Goal: Answer question/provide support

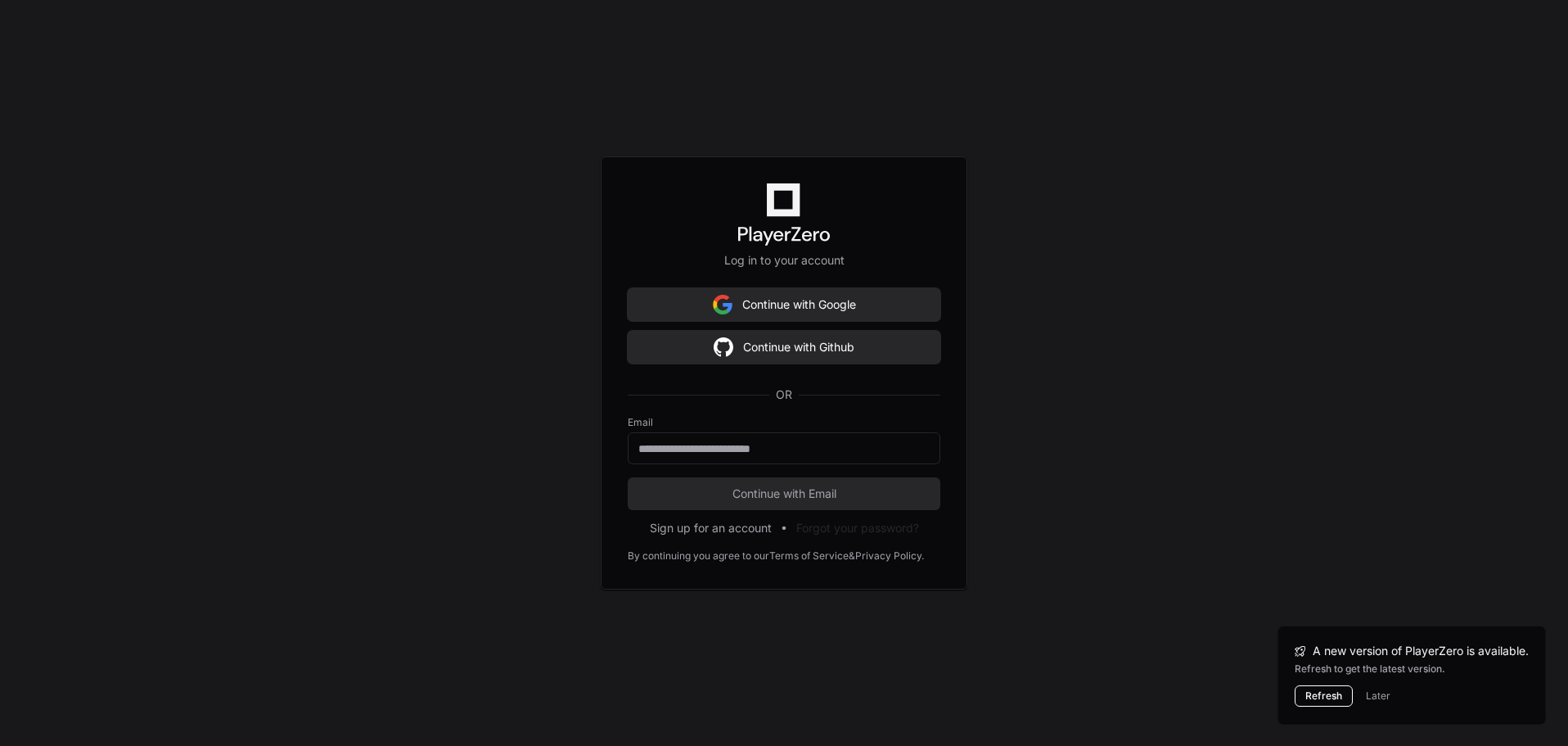
click at [1313, 692] on button "Refresh" at bounding box center [1323, 696] width 58 height 21
click at [675, 446] on input "email" at bounding box center [786, 448] width 291 height 16
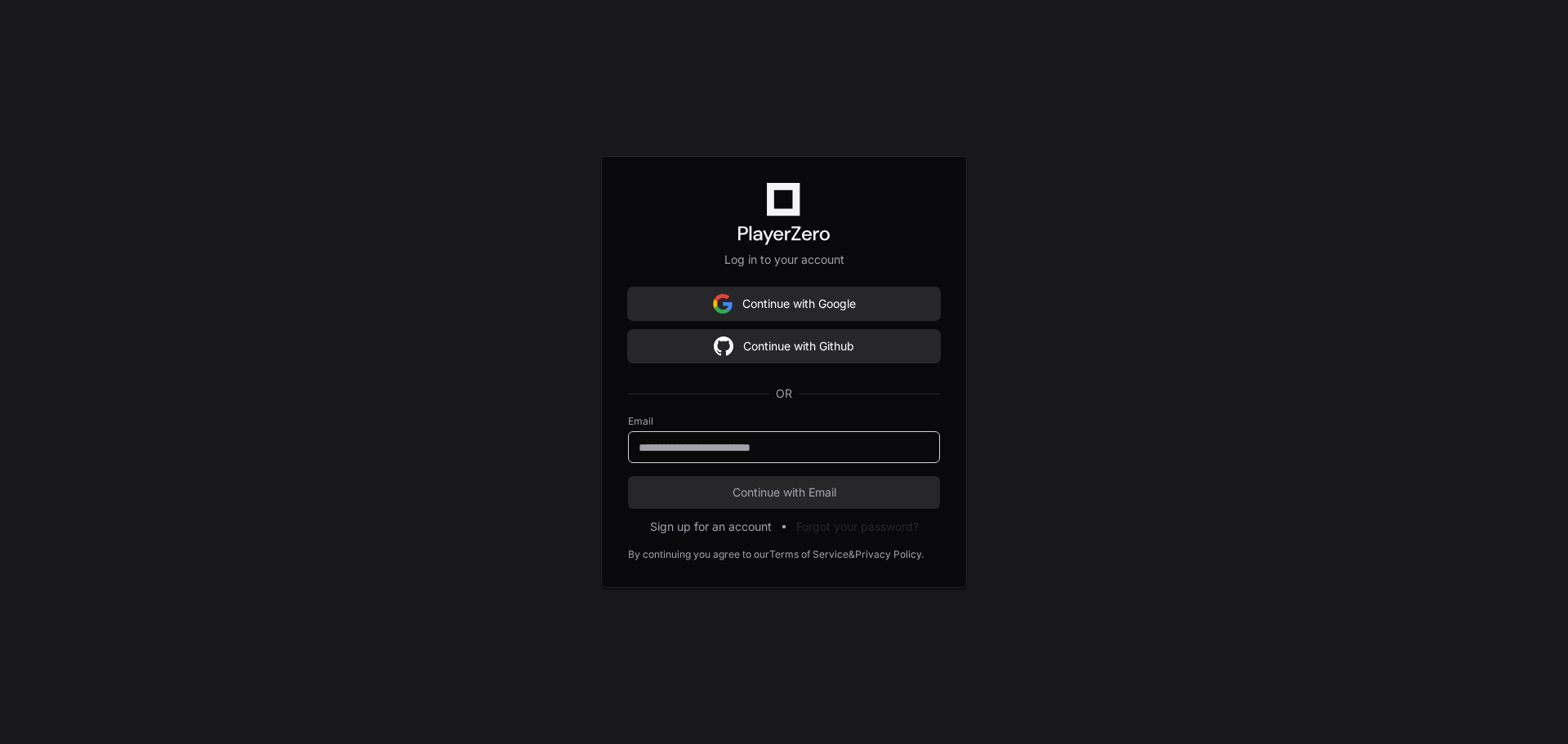
type input "**********"
click at [682, 488] on span "Continue with Email" at bounding box center [784, 492] width 312 height 16
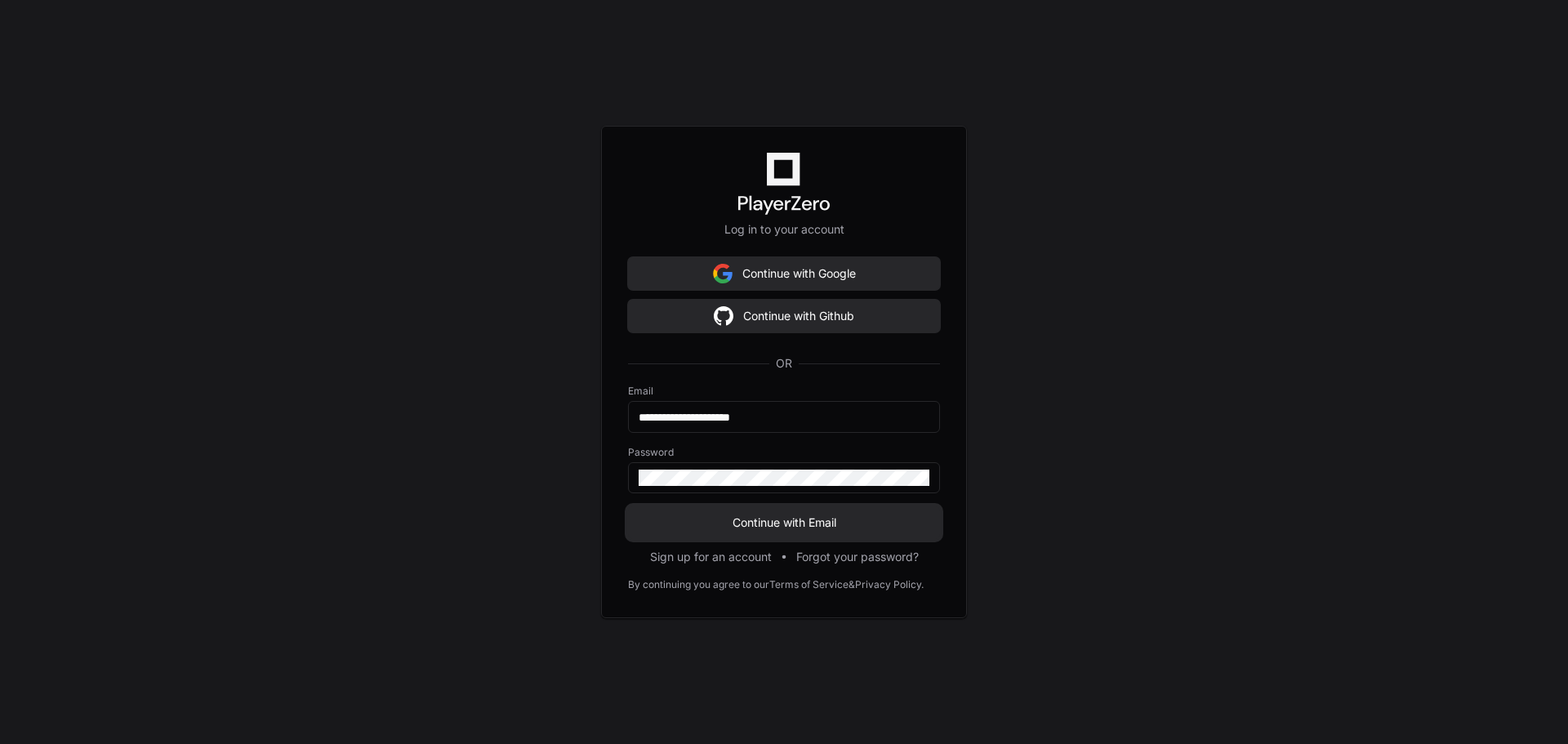
click at [752, 527] on span "Continue with Email" at bounding box center [784, 522] width 312 height 16
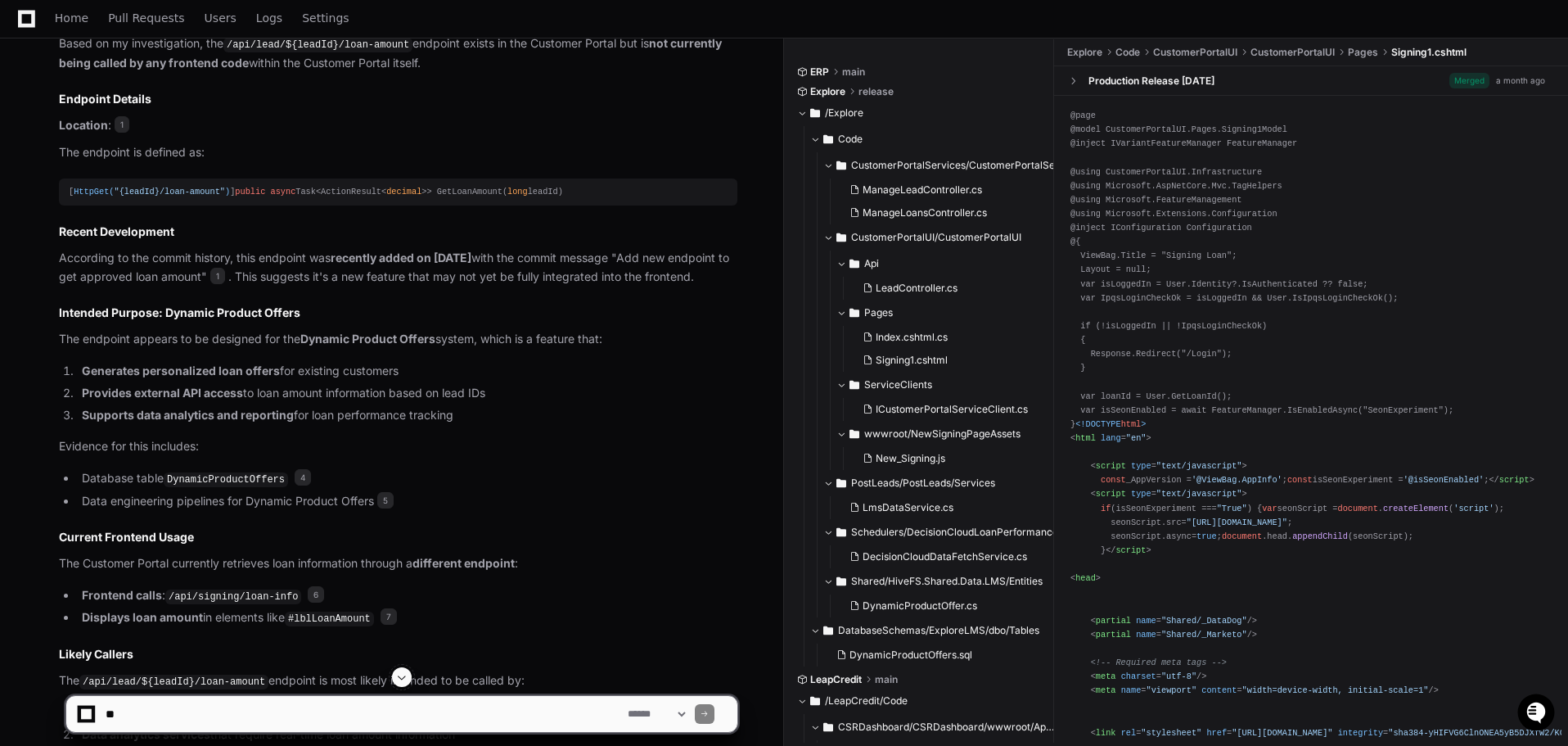
scroll to position [3153, 0]
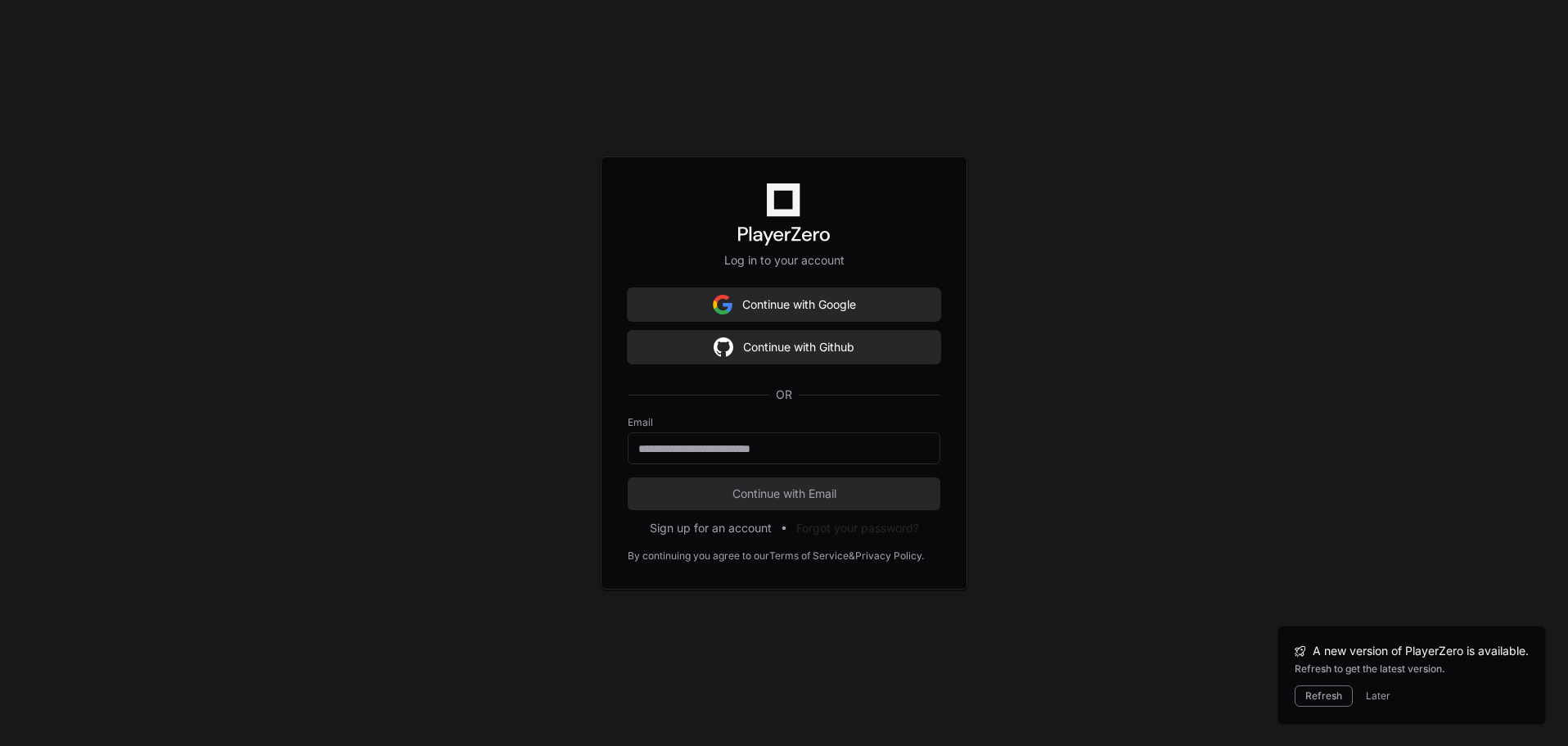
select select "*********"
click at [1297, 698] on button "Refresh" at bounding box center [1323, 696] width 58 height 21
click at [1306, 695] on div "Log in to your account Continue with Google Continue with Github OR Email Conti…" at bounding box center [784, 373] width 1568 height 746
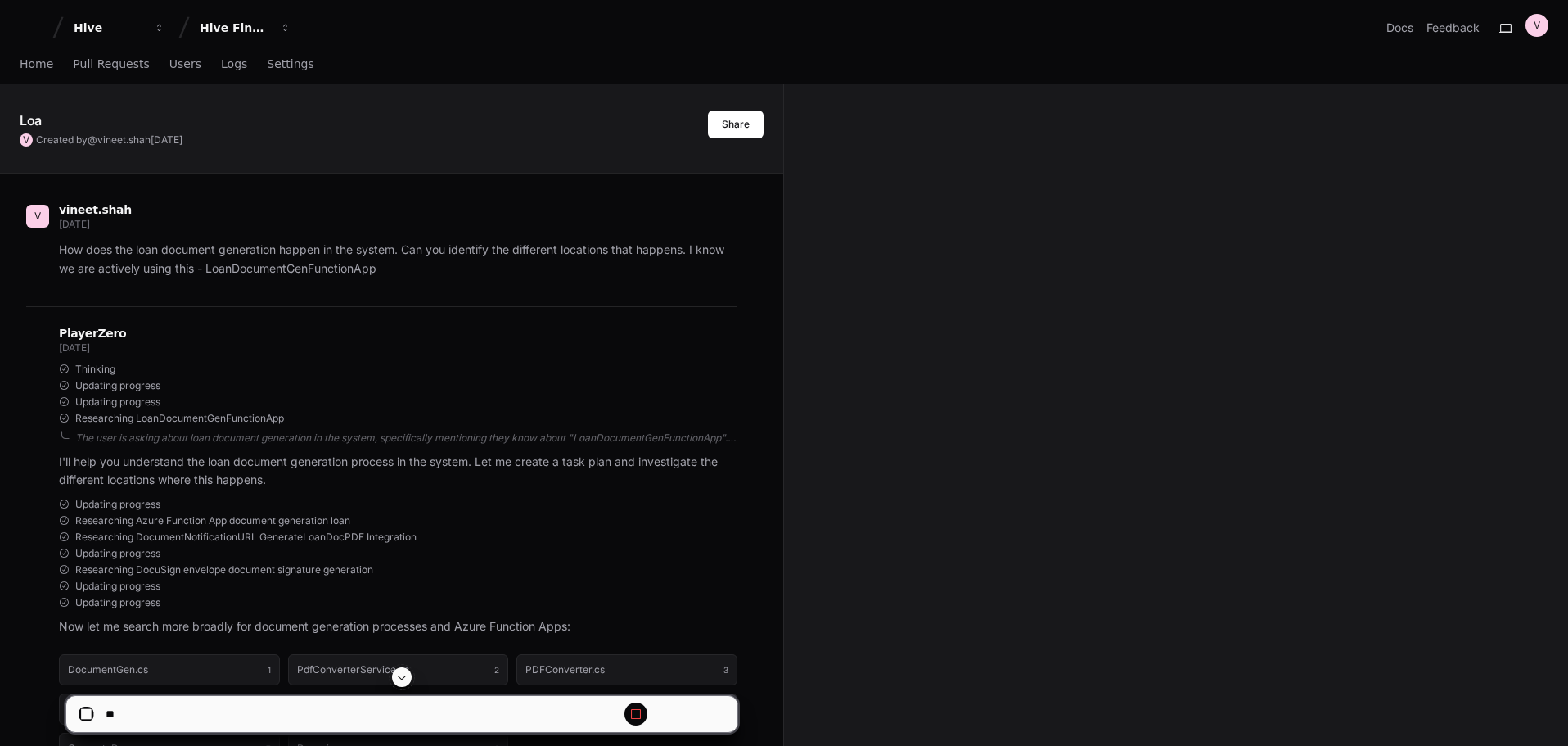
scroll to position [3459, 0]
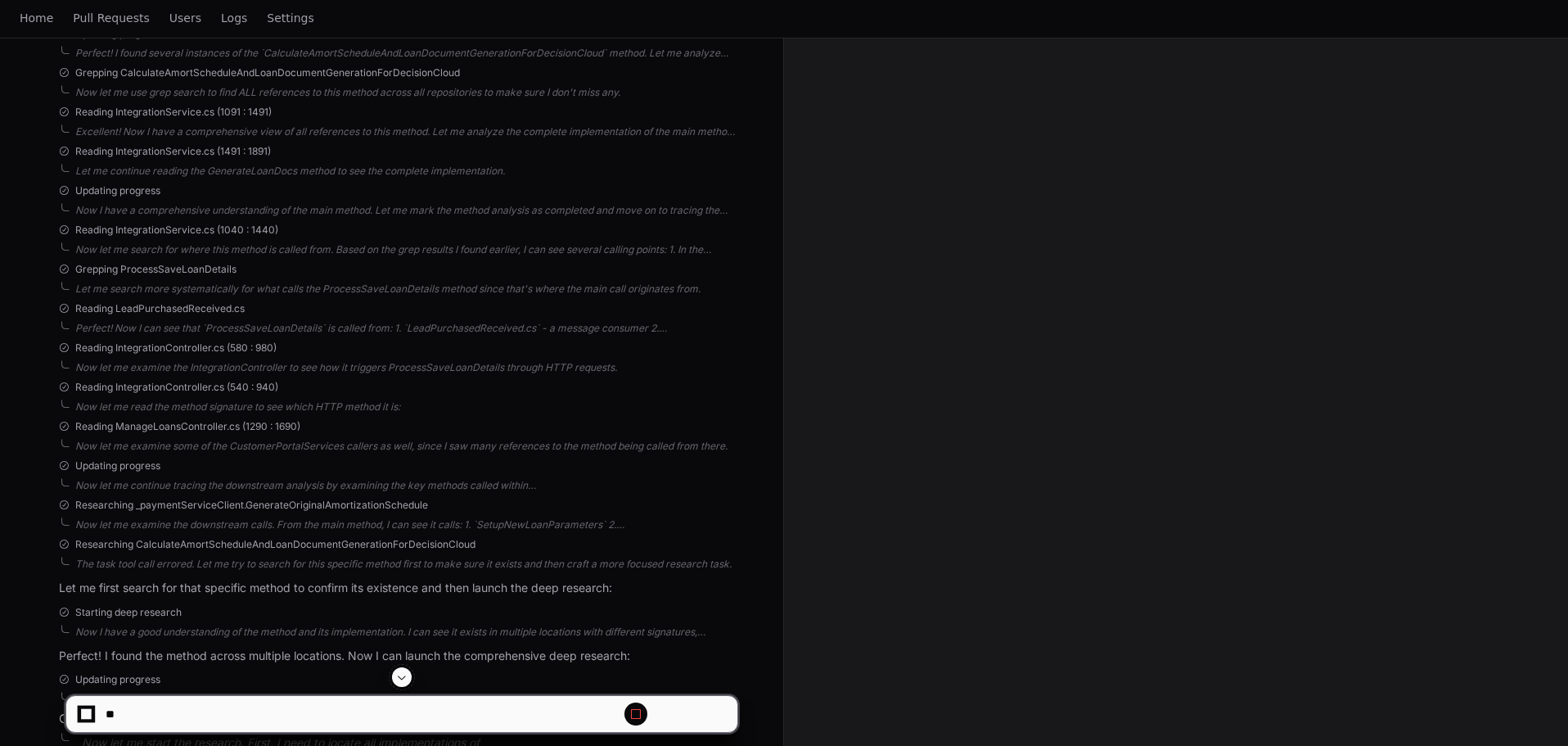
click at [399, 674] on span at bounding box center [402, 677] width 13 height 13
click at [402, 678] on span at bounding box center [402, 677] width 13 height 13
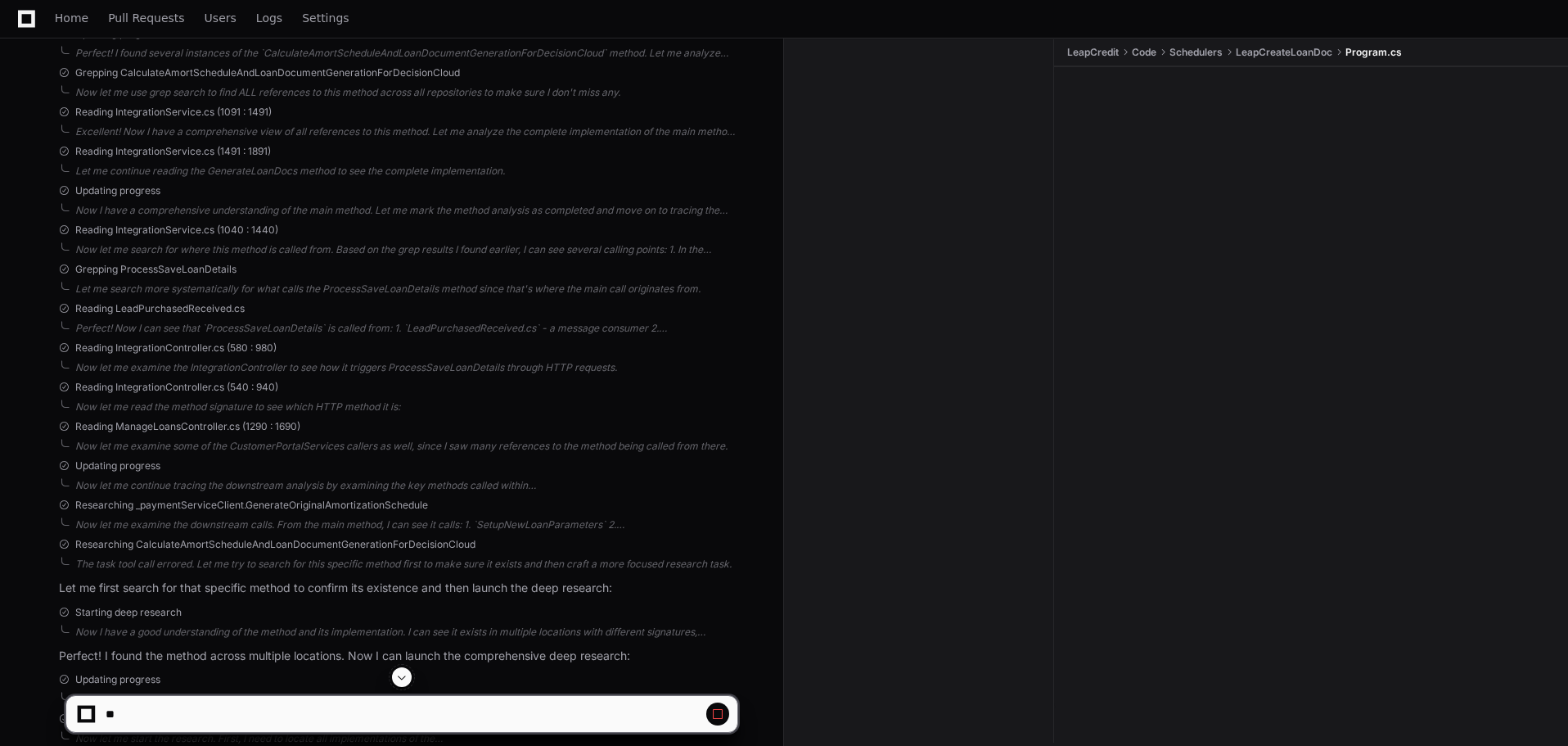
click at [406, 684] on button at bounding box center [402, 677] width 20 height 20
click at [406, 683] on button at bounding box center [402, 677] width 20 height 20
click at [396, 675] on button at bounding box center [402, 677] width 20 height 20
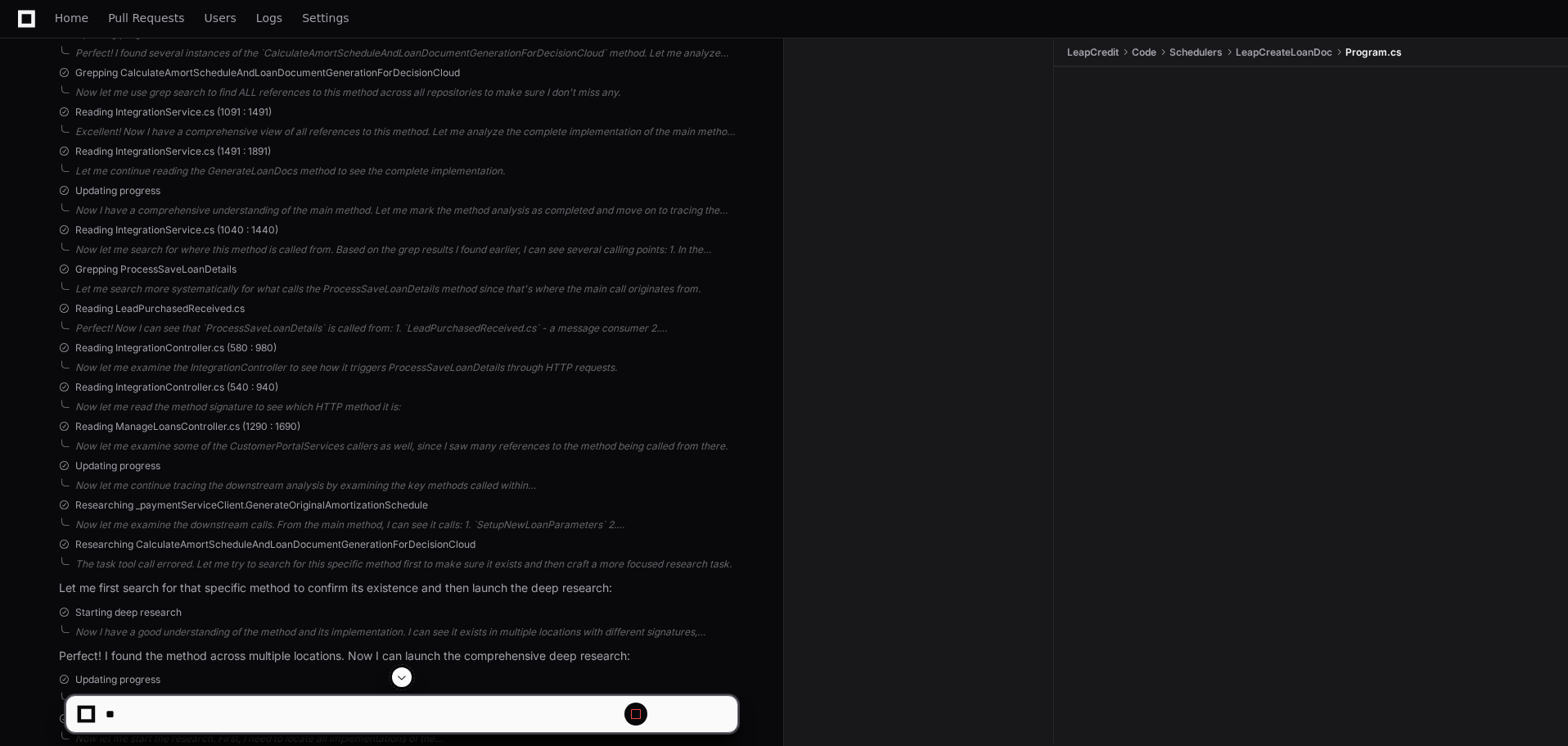
click at [396, 675] on button at bounding box center [402, 677] width 20 height 20
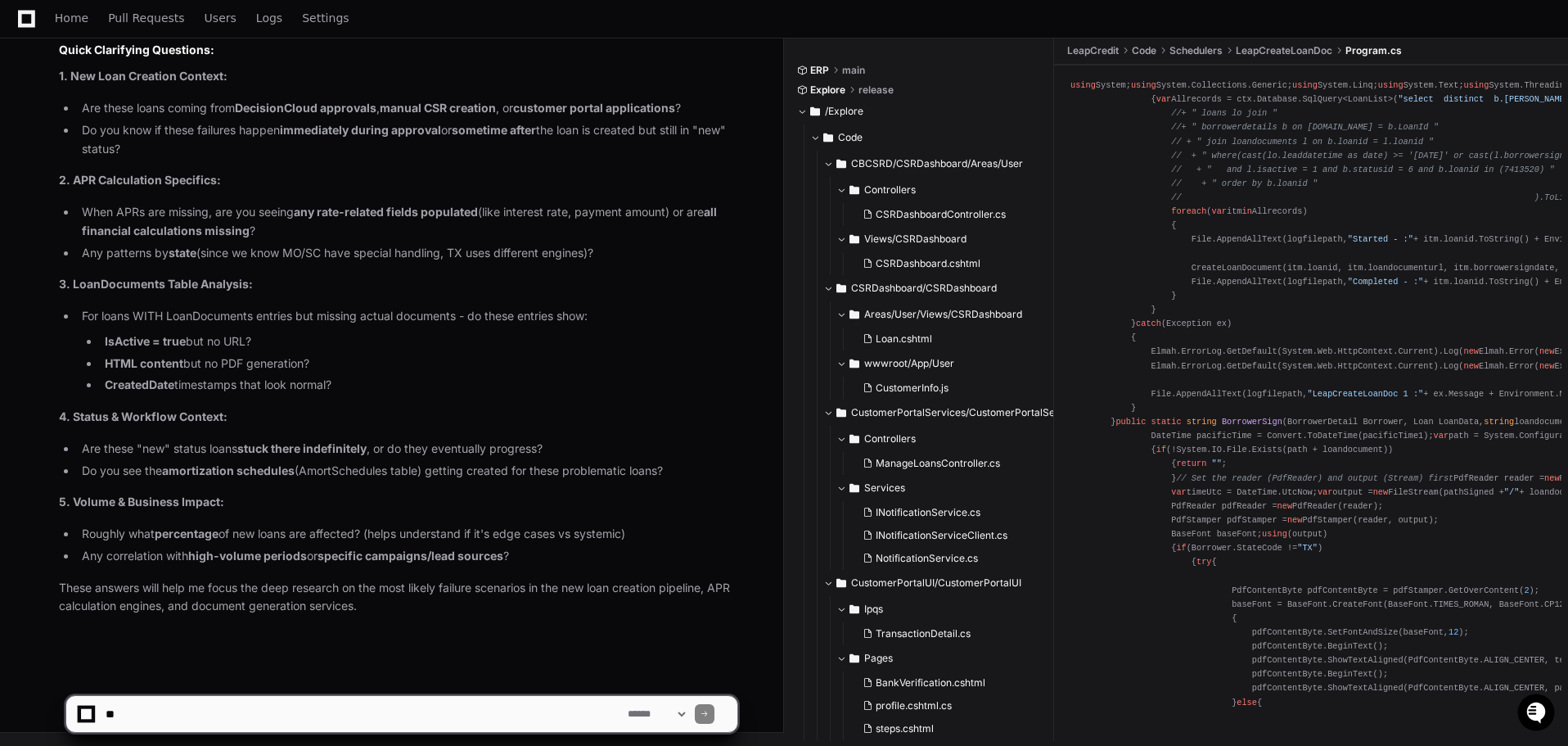
scroll to position [22718, 0]
click at [664, 719] on select "**********" at bounding box center [655, 714] width 63 height 12
select select "*********"
click at [624, 708] on select "**********" at bounding box center [655, 714] width 63 height 12
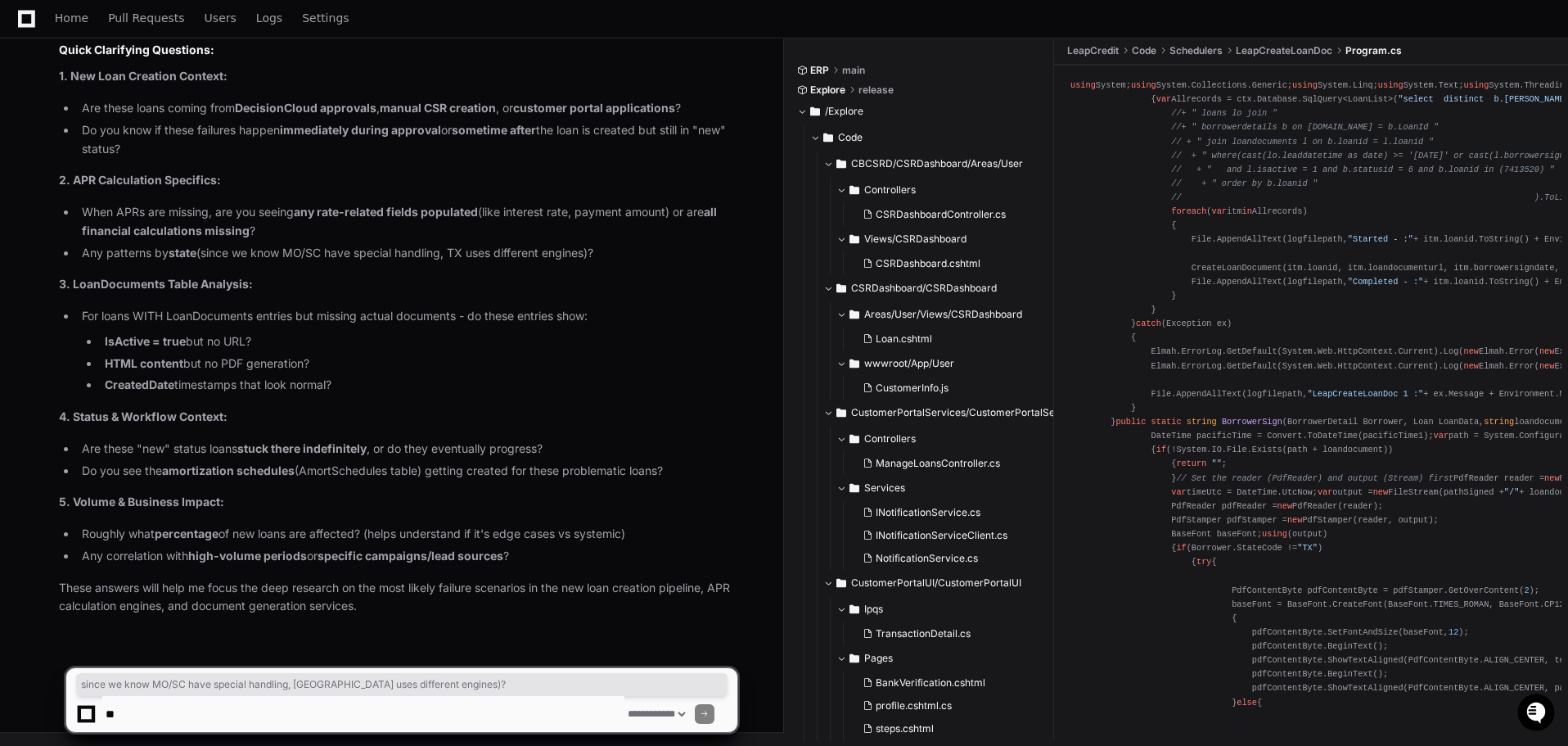
drag, startPoint x: 205, startPoint y: 255, endPoint x: 656, endPoint y: 261, distance: 451.0
click at [656, 261] on li "Any patterns by state (since we know MO/SC have special handling, TX uses diffe…" at bounding box center [407, 253] width 661 height 19
click at [173, 724] on textarea at bounding box center [363, 714] width 522 height 36
click at [50, 170] on div "Thinking Perfect! This helps narrow down the scope significantly. Since this is…" at bounding box center [381, 257] width 711 height 716
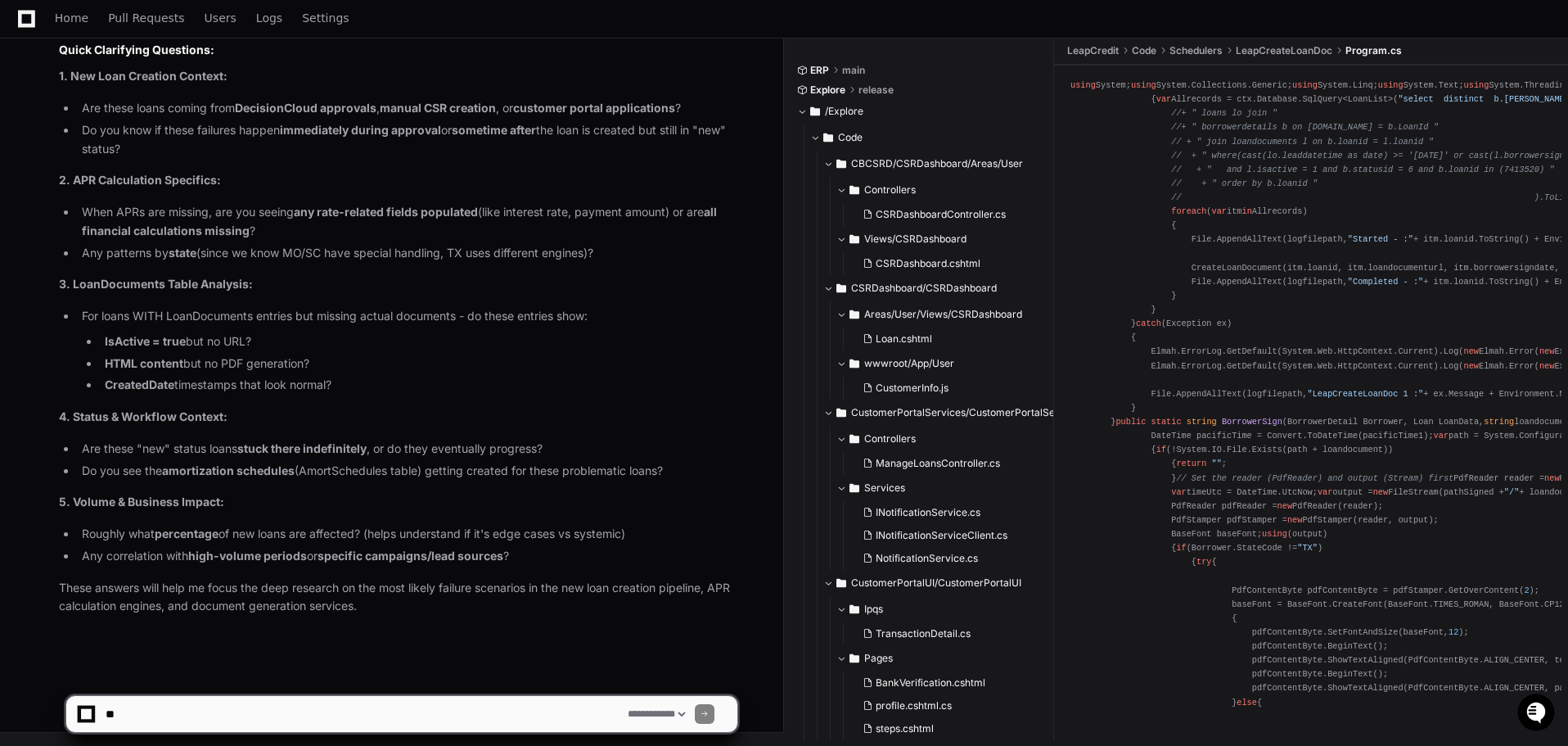
drag, startPoint x: 58, startPoint y: 76, endPoint x: 49, endPoint y: 73, distance: 9.5
click at [49, 73] on div "Thinking Perfect! This helps narrow down the scope significantly. Since this is…" at bounding box center [381, 257] width 711 height 716
click at [45, 103] on div "Thinking Perfect! This helps narrow down the scope significantly. Since this is…" at bounding box center [381, 257] width 711 height 716
click at [129, 714] on textarea at bounding box center [363, 714] width 522 height 36
click at [242, 723] on textarea at bounding box center [363, 714] width 522 height 36
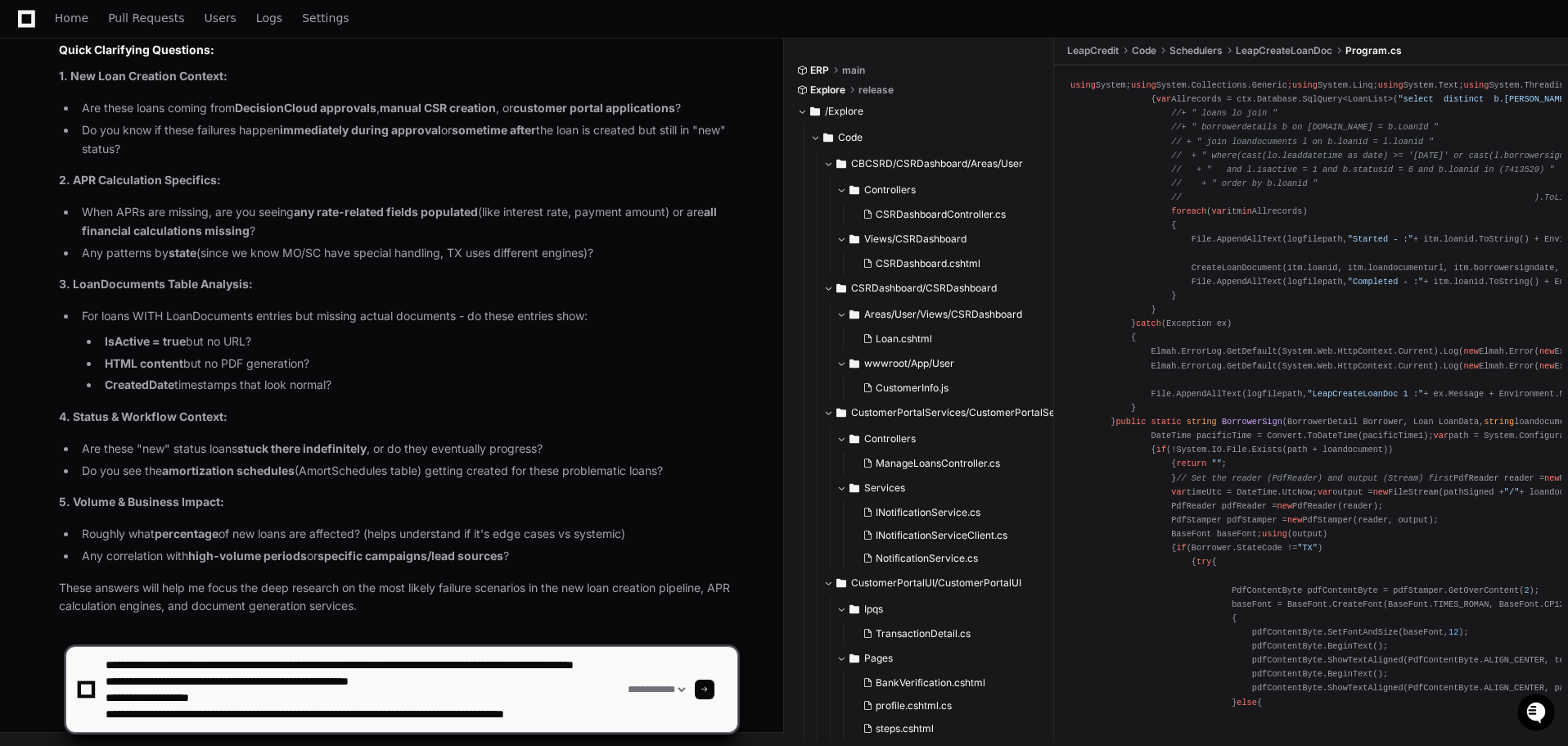
scroll to position [21, 0]
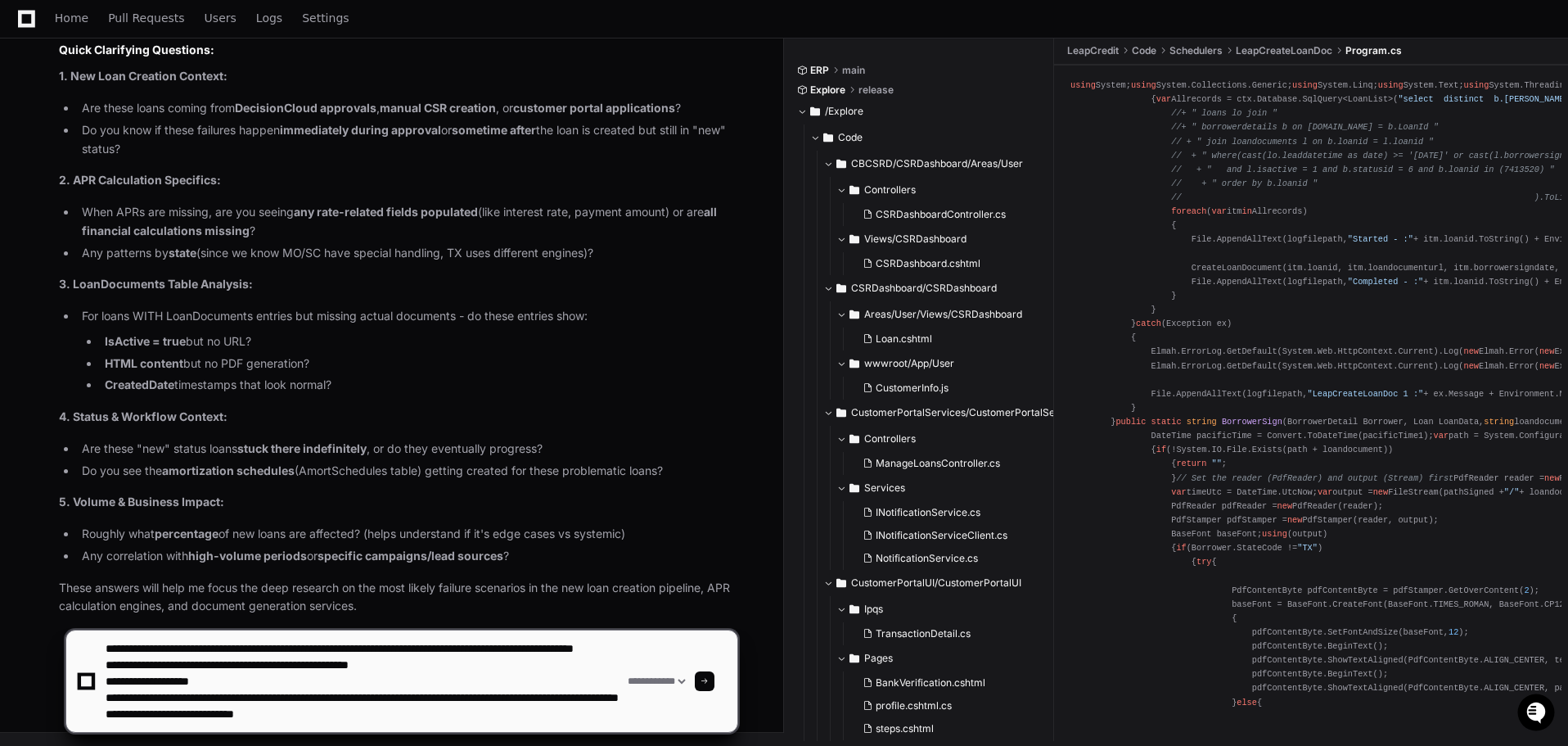
type textarea "**********"
click at [714, 683] on div at bounding box center [705, 681] width 20 height 20
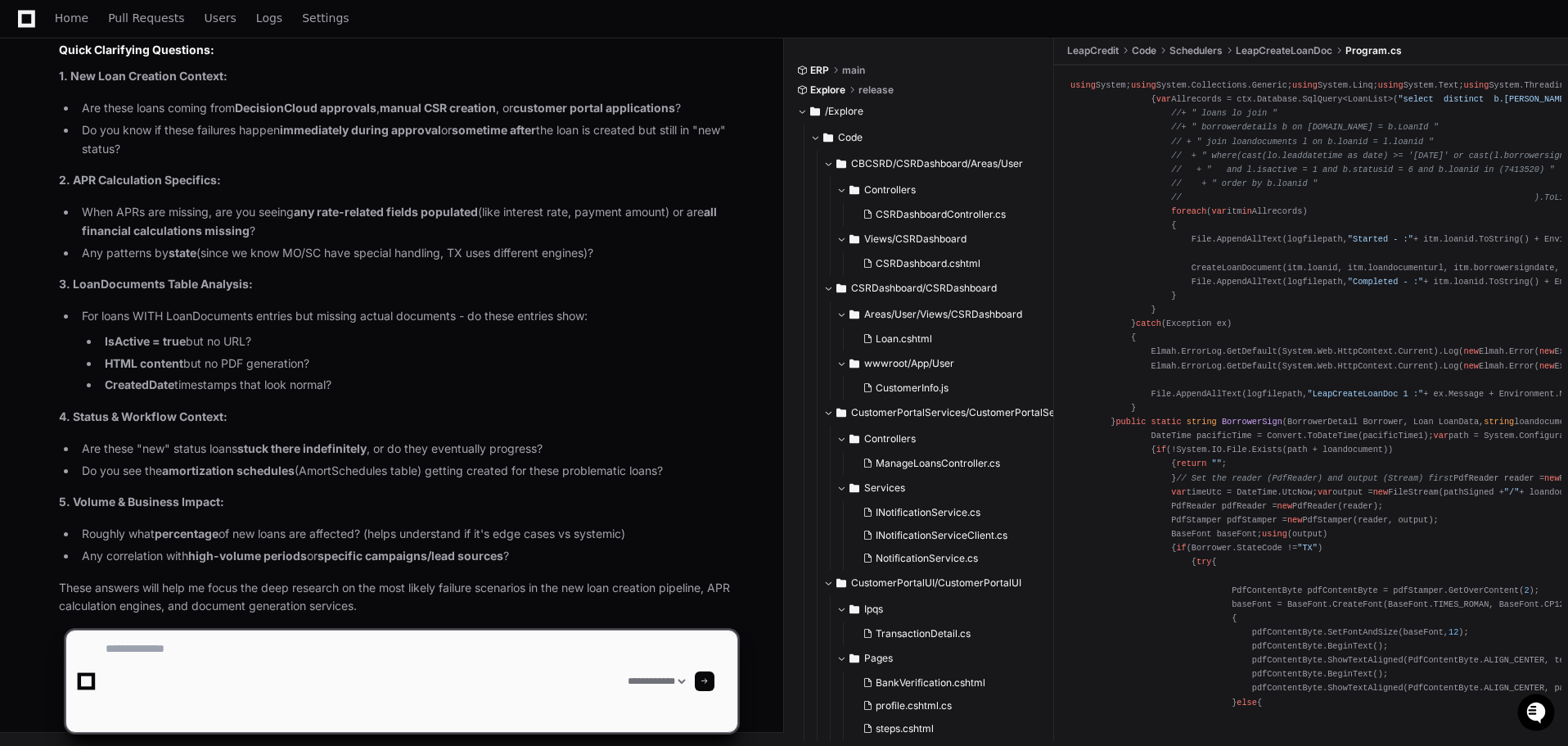
scroll to position [0, 0]
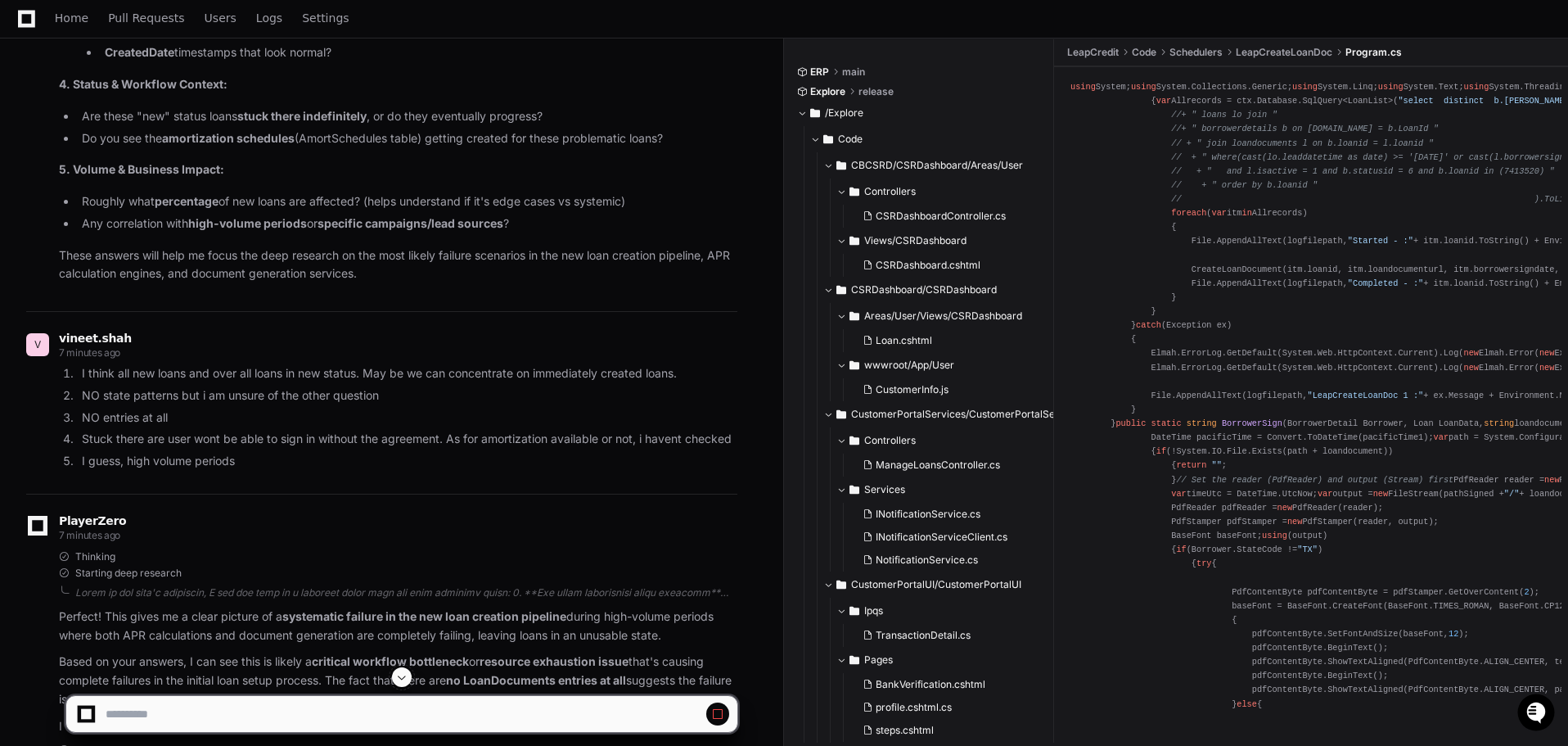
select select "*********"
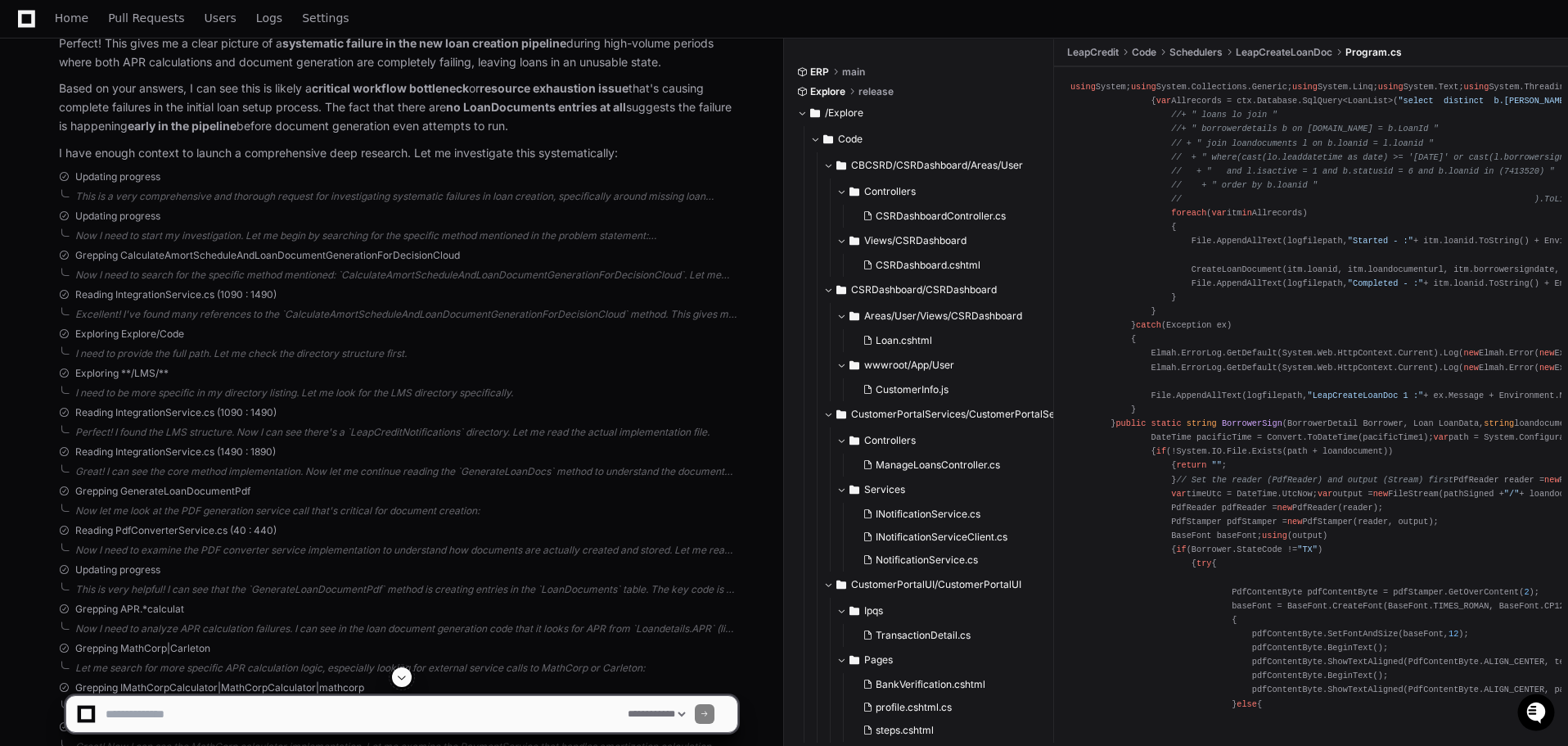
click at [402, 681] on span at bounding box center [402, 677] width 13 height 13
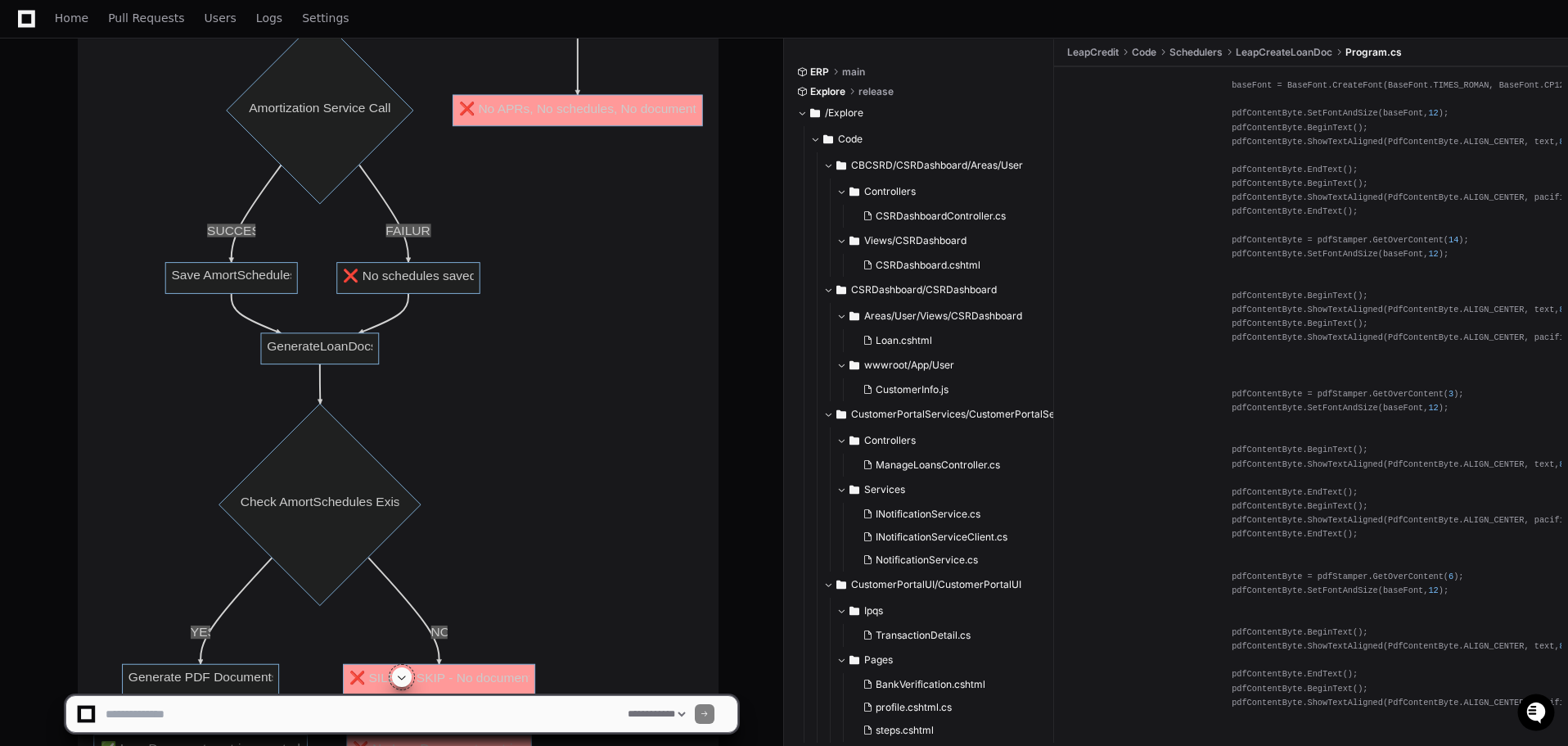
scroll to position [25875, 0]
